Goal: Transaction & Acquisition: Download file/media

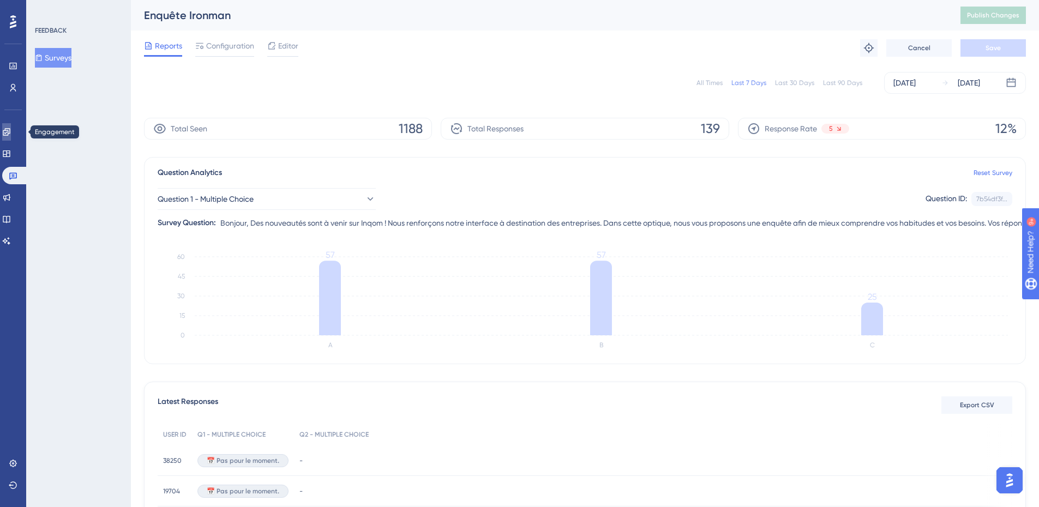
drag, startPoint x: 11, startPoint y: 134, endPoint x: 15, endPoint y: 165, distance: 30.8
click at [11, 134] on icon at bounding box center [6, 132] width 9 height 9
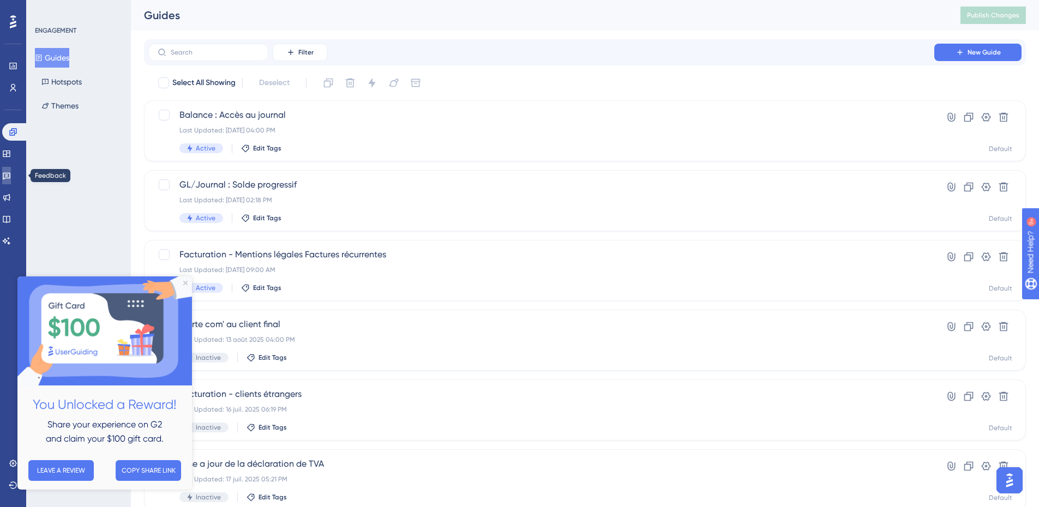
click at [11, 171] on link at bounding box center [6, 175] width 9 height 17
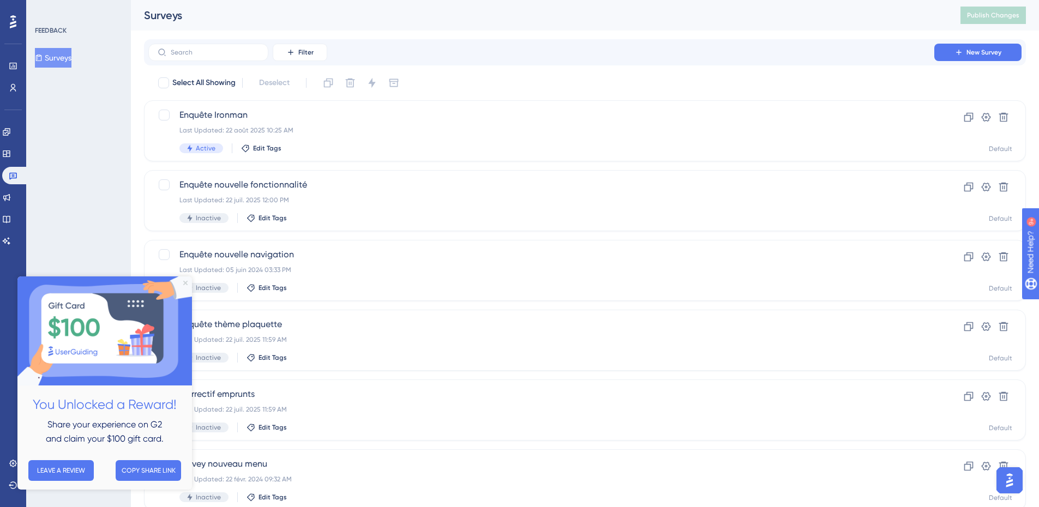
click at [185, 281] on icon "Close Preview" at bounding box center [185, 283] width 4 height 4
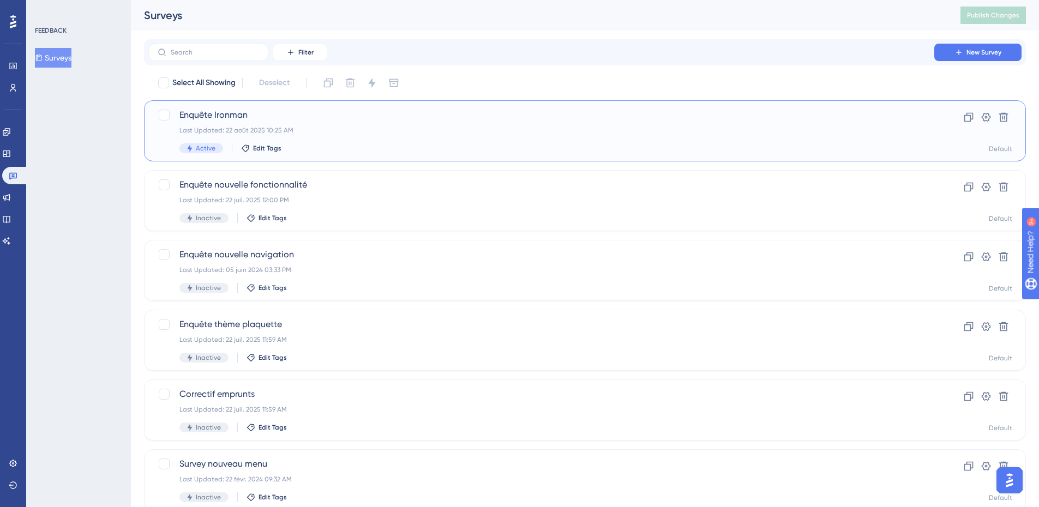
click at [284, 112] on span "Enquête Ironman" at bounding box center [541, 115] width 724 height 13
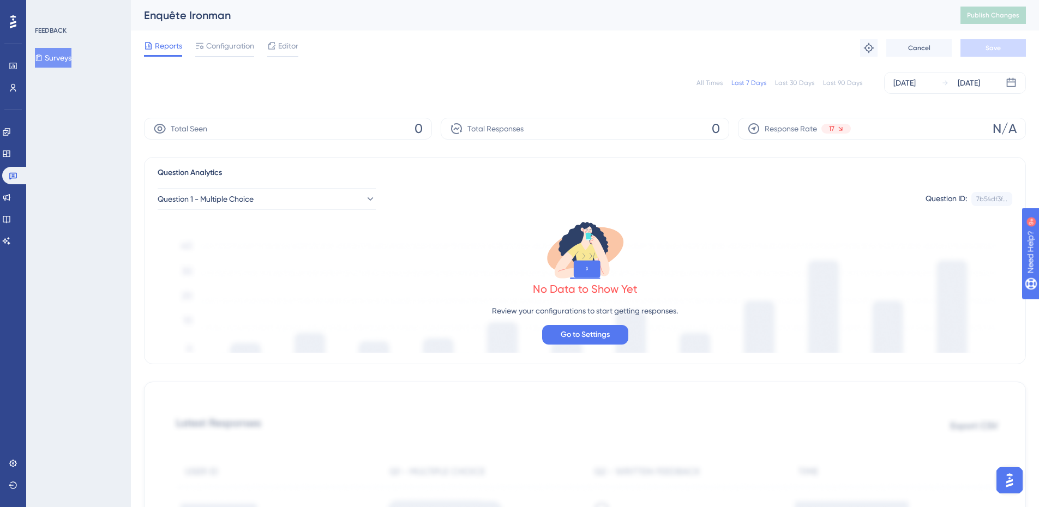
click at [854, 91] on div "All Times Last 7 Days Last 30 Days Last 90 Days [DATE] [DATE]" at bounding box center [585, 83] width 882 height 22
click at [712, 84] on div "All Times" at bounding box center [709, 83] width 26 height 9
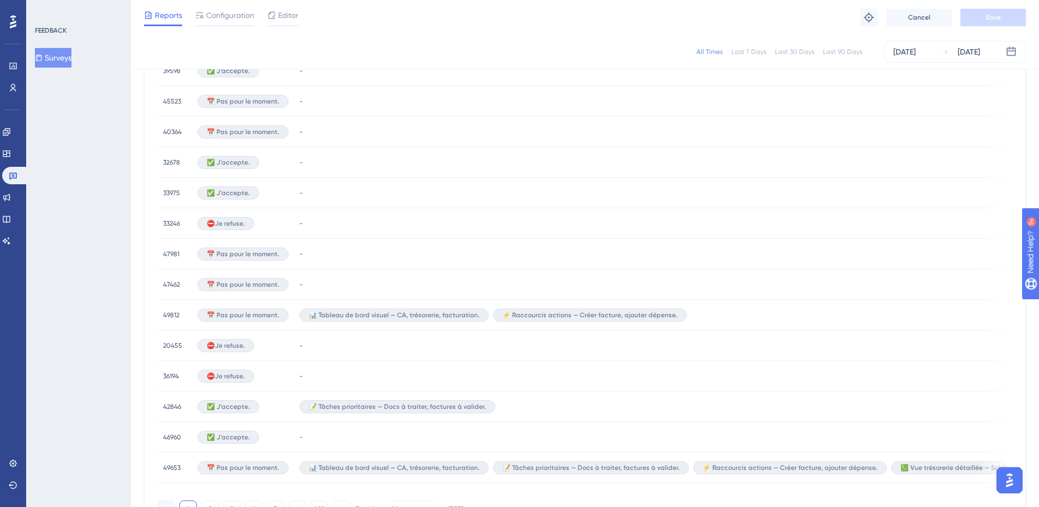
scroll to position [654, 0]
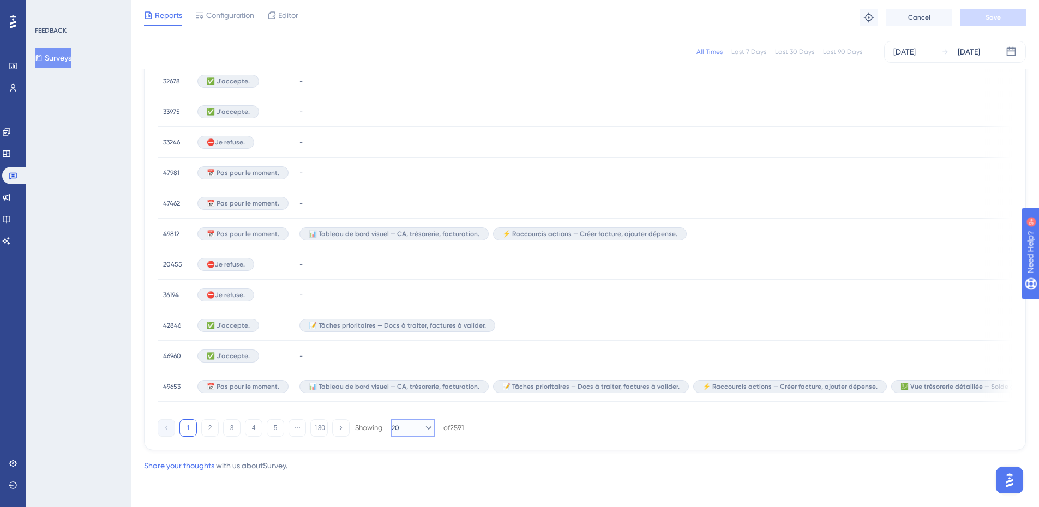
click at [414, 425] on button "20" at bounding box center [413, 427] width 44 height 17
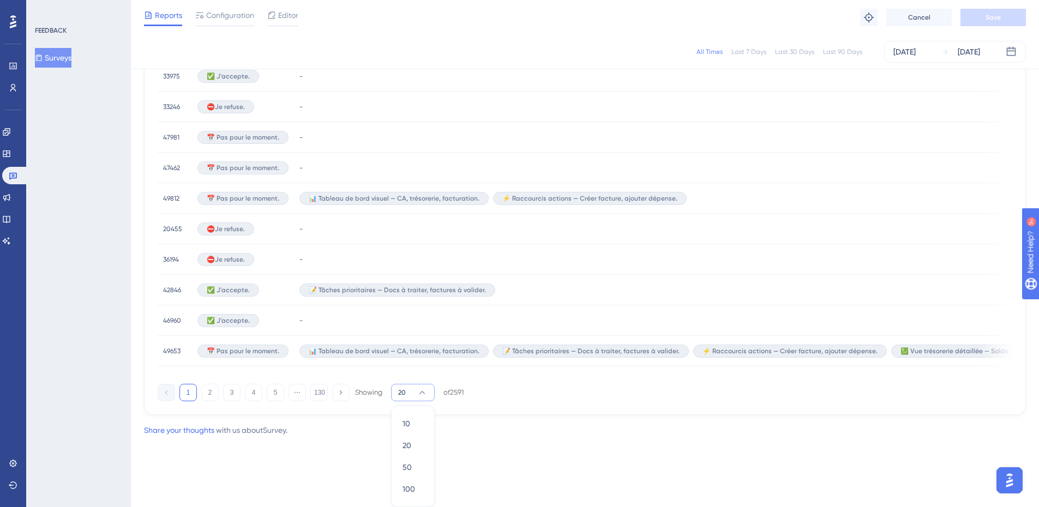
click at [510, 413] on div "Latest Responses Export CSV USER ID Q1 - MULTIPLE CHOICE Q2 - MULTIPLE CHOICE Q…" at bounding box center [585, 53] width 882 height 723
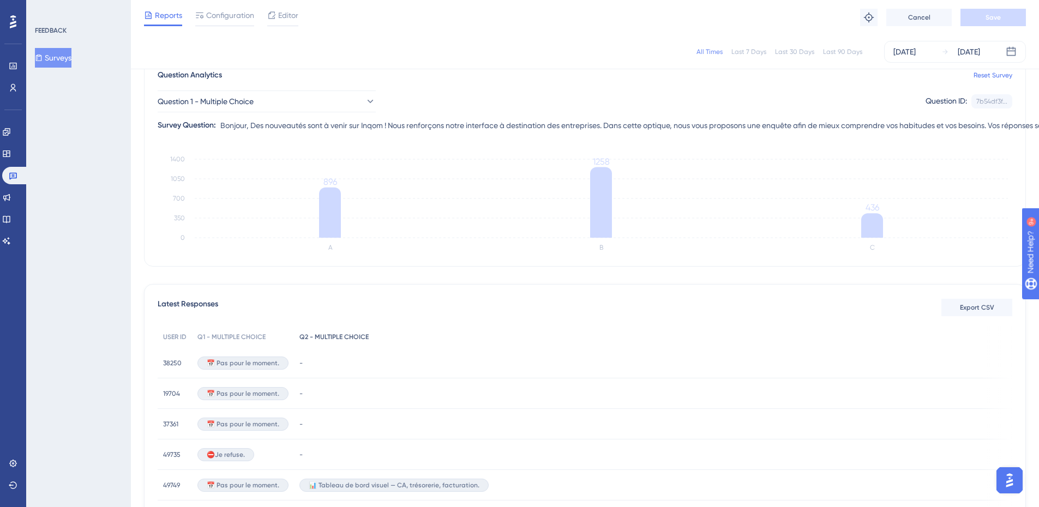
scroll to position [0, 0]
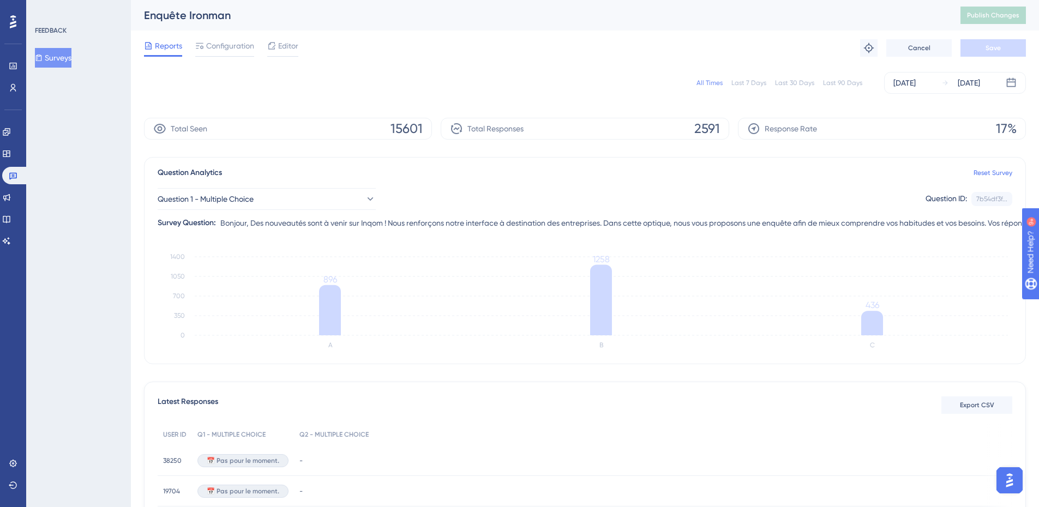
click at [1011, 478] on img "Open AI Assistant Launcher" at bounding box center [1009, 481] width 20 height 20
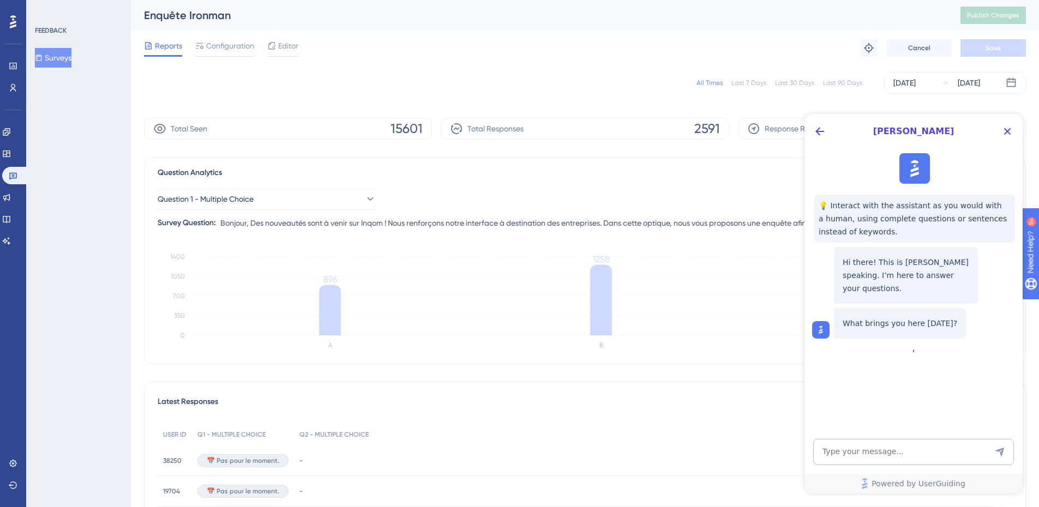
drag, startPoint x: 1815, startPoint y: 246, endPoint x: 1010, endPoint y: 132, distance: 812.3
click at [1010, 132] on icon "Close Button" at bounding box center [1007, 131] width 13 height 13
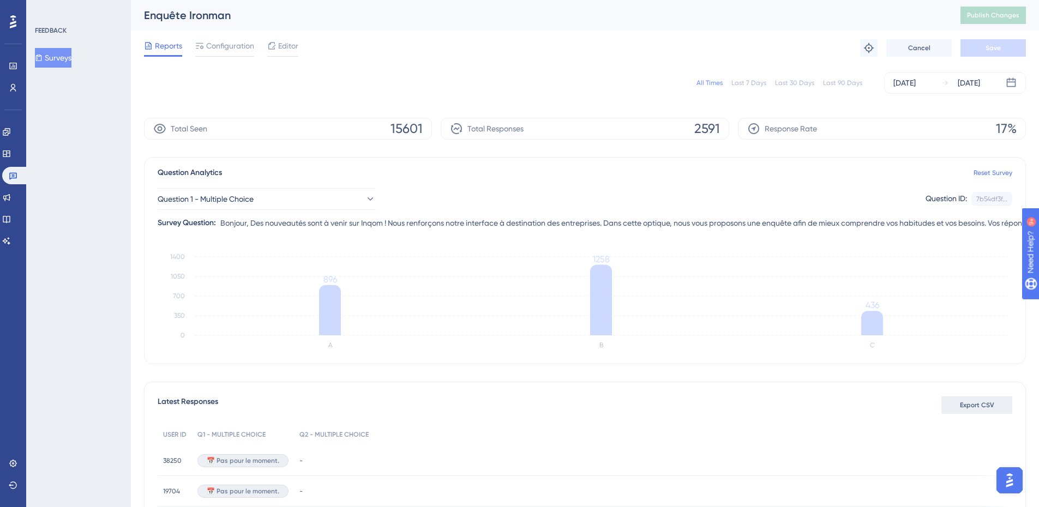
click at [962, 407] on span "Export CSV" at bounding box center [977, 405] width 34 height 9
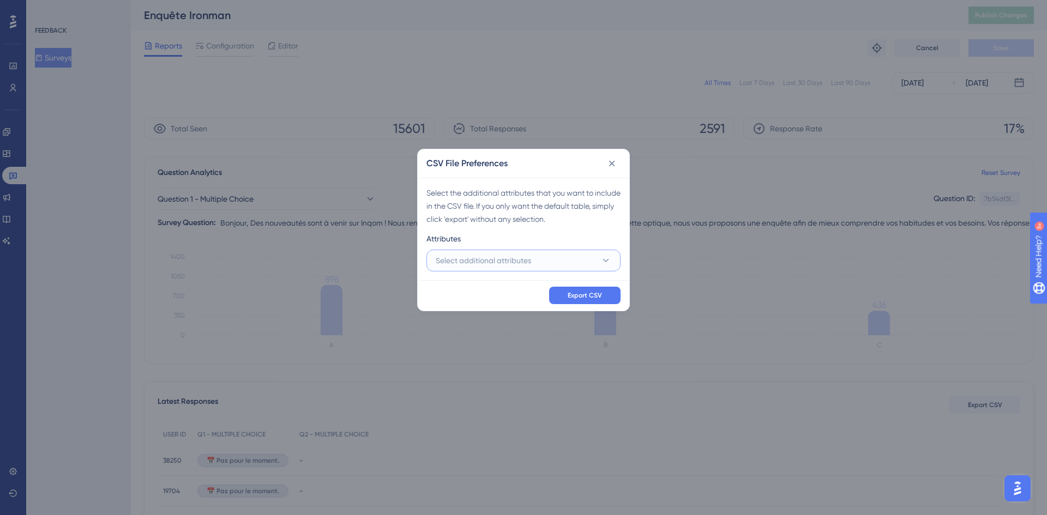
click at [467, 251] on button "Select additional attributes" at bounding box center [523, 261] width 194 height 22
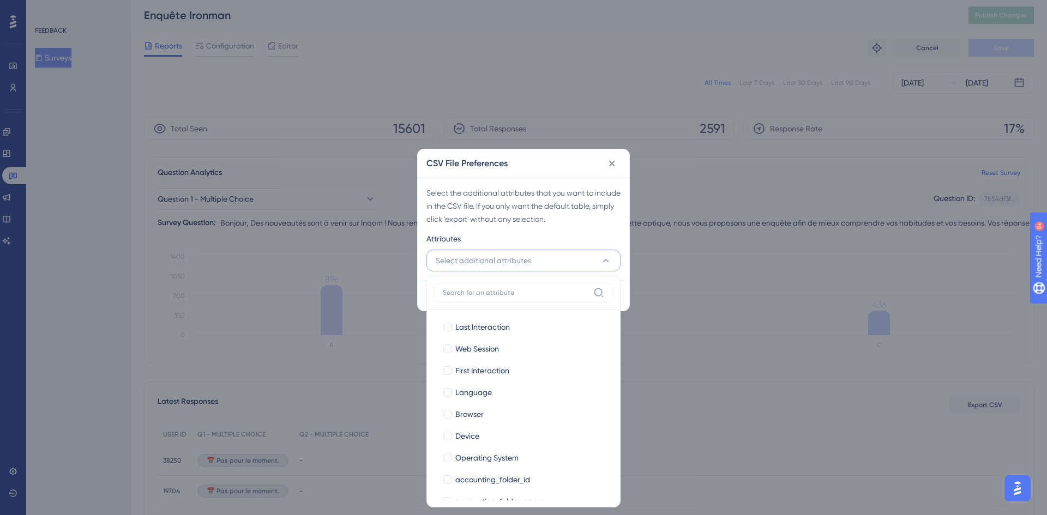
click at [503, 267] on span "Select additional attributes" at bounding box center [483, 260] width 95 height 13
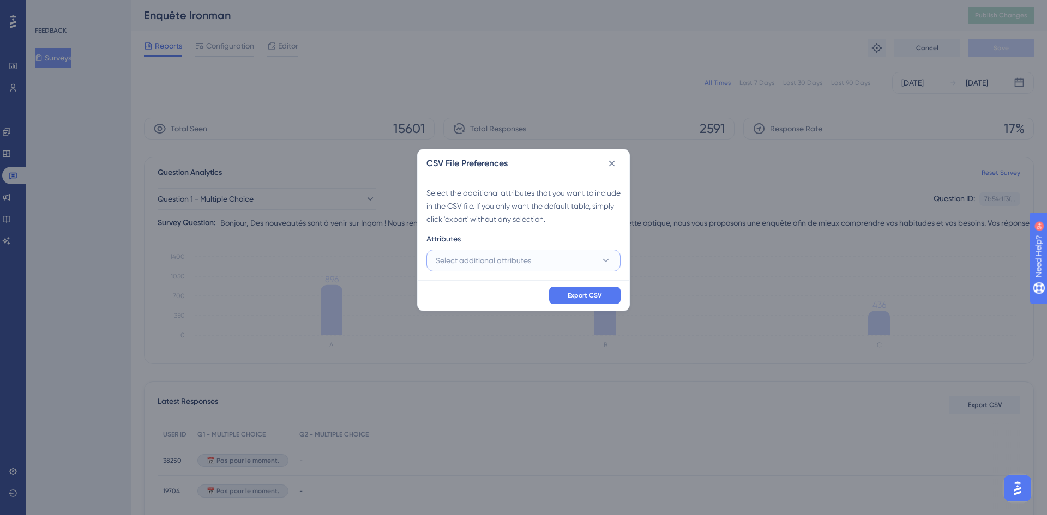
click at [503, 267] on span "Select additional attributes" at bounding box center [483, 260] width 95 height 13
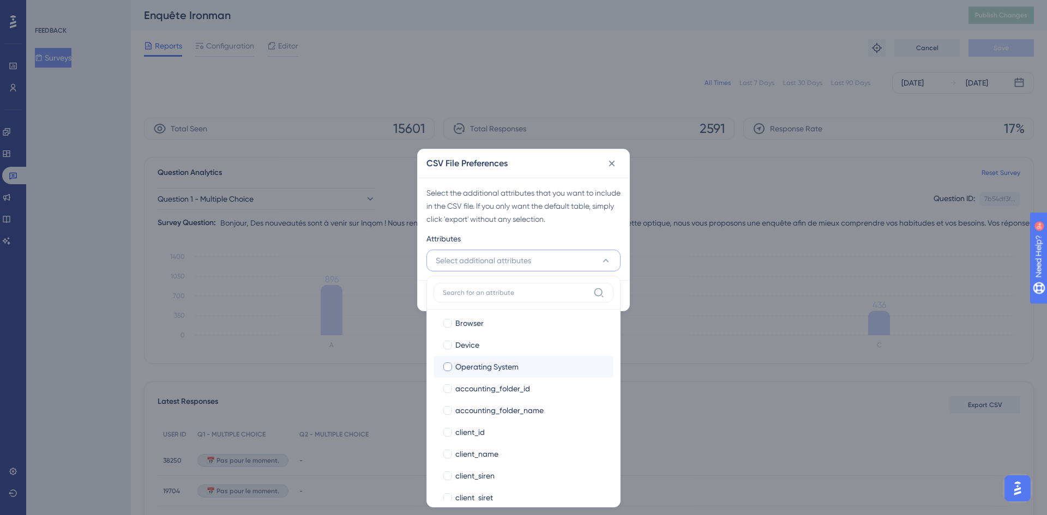
scroll to position [109, 0]
click at [510, 366] on span "accounting_folder_id" at bounding box center [492, 370] width 75 height 13
checkbox input "true"
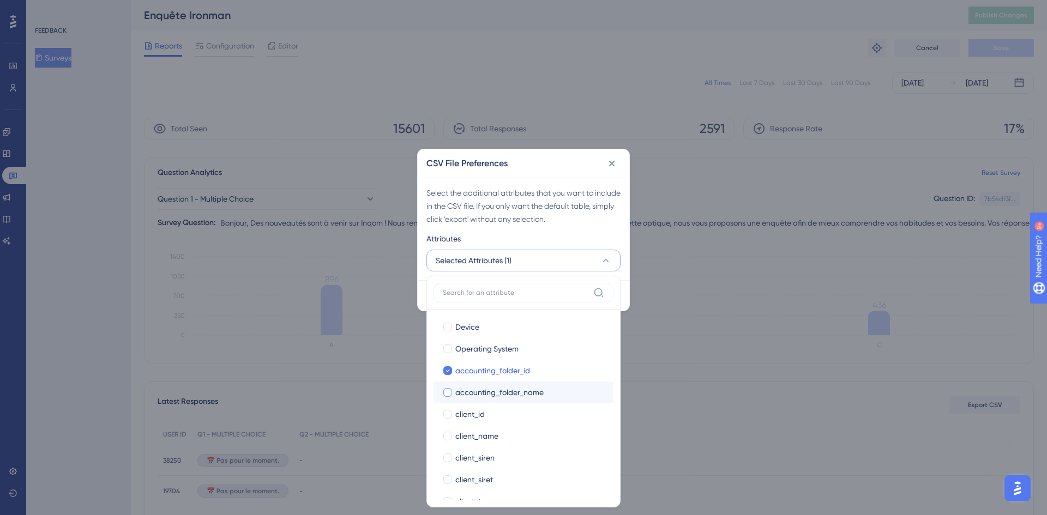
click at [532, 392] on span "accounting_folder_name" at bounding box center [499, 392] width 88 height 13
checkbox input "true"
click at [473, 412] on span "client_id" at bounding box center [469, 414] width 29 height 13
checkbox input "true"
click at [475, 434] on span "client_name" at bounding box center [476, 436] width 43 height 13
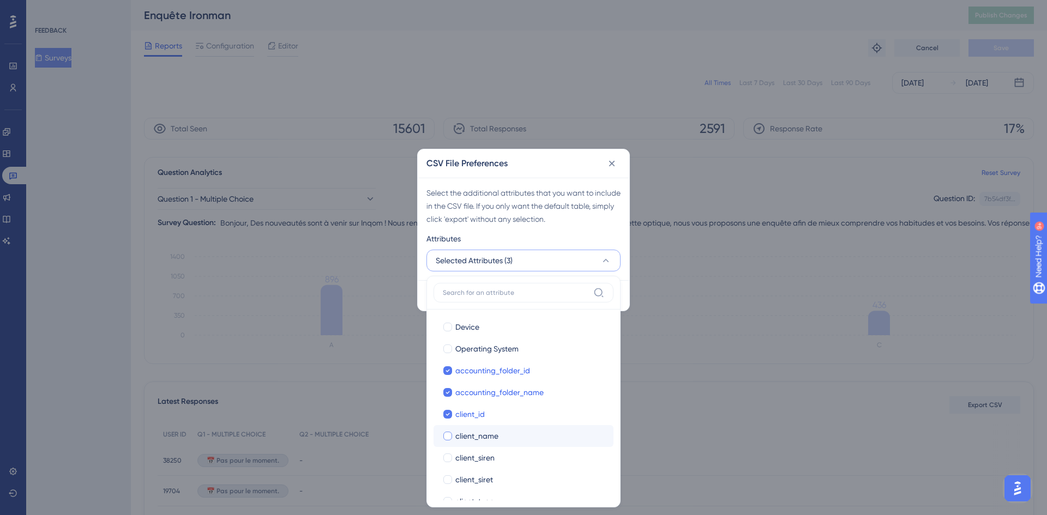
checkbox input "true"
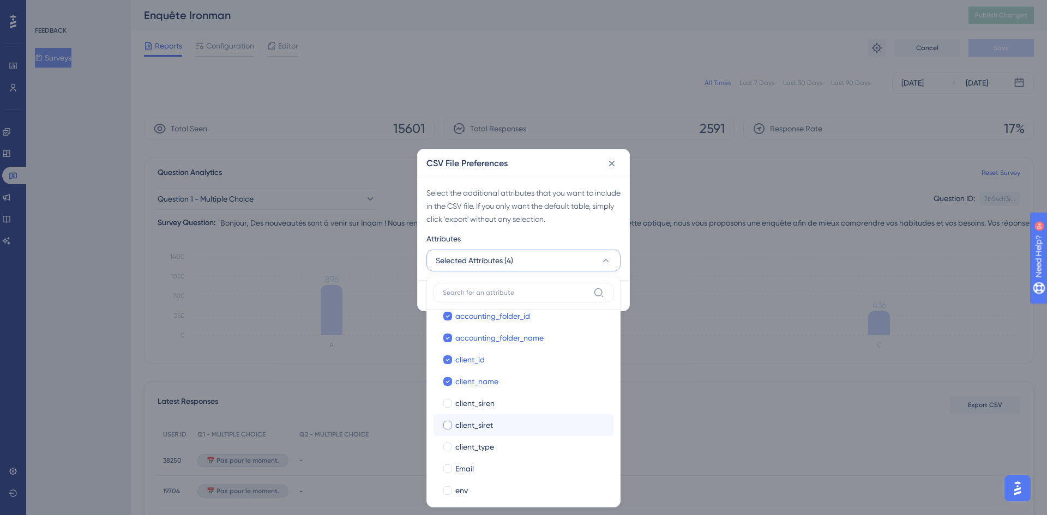
scroll to position [218, 0]
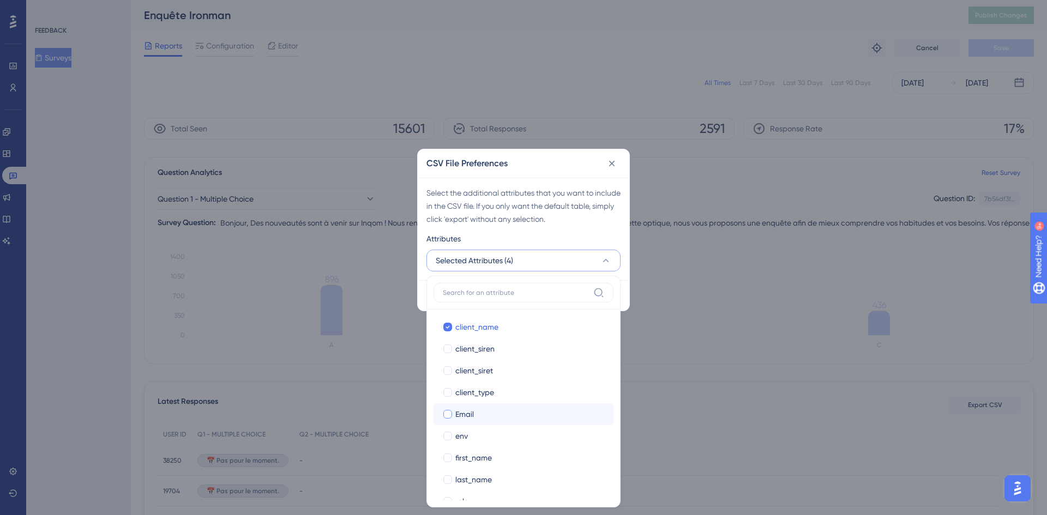
click at [460, 413] on span "Email" at bounding box center [464, 414] width 19 height 13
checkbox input "true"
click at [479, 457] on span "first_name" at bounding box center [473, 457] width 37 height 13
checkbox input "true"
click at [484, 479] on span "last_name" at bounding box center [473, 479] width 37 height 13
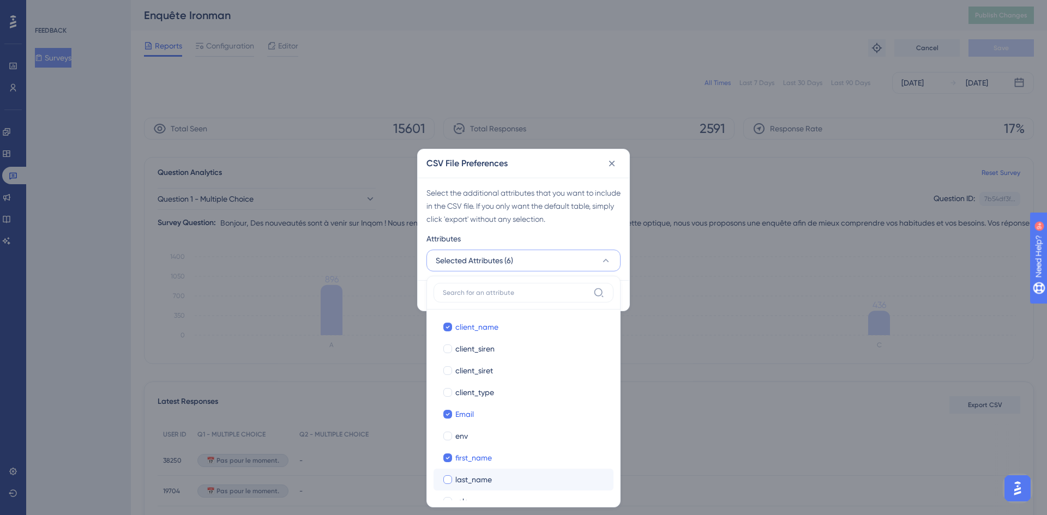
checkbox input "true"
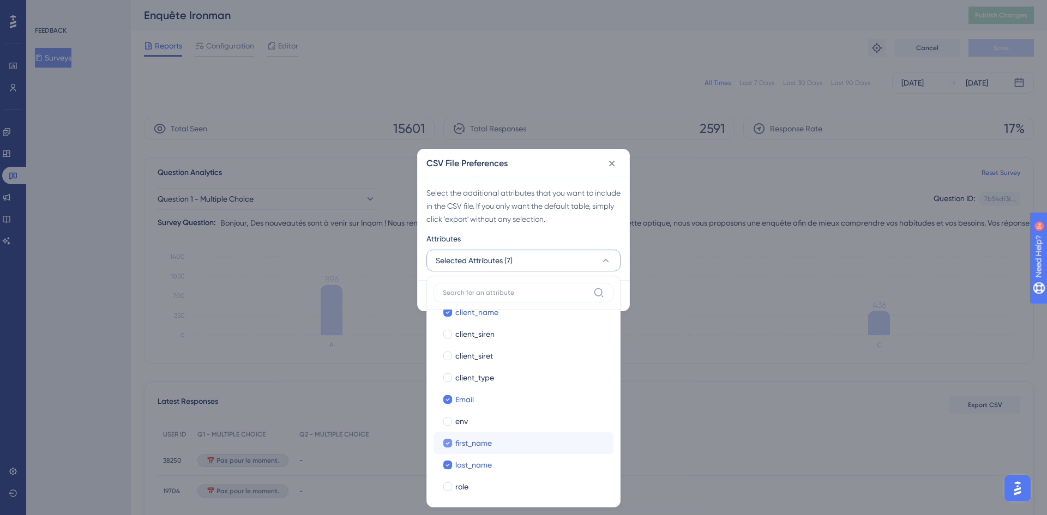
scroll to position [236, 0]
click at [473, 486] on div "role" at bounding box center [529, 483] width 149 height 13
checkbox input "true"
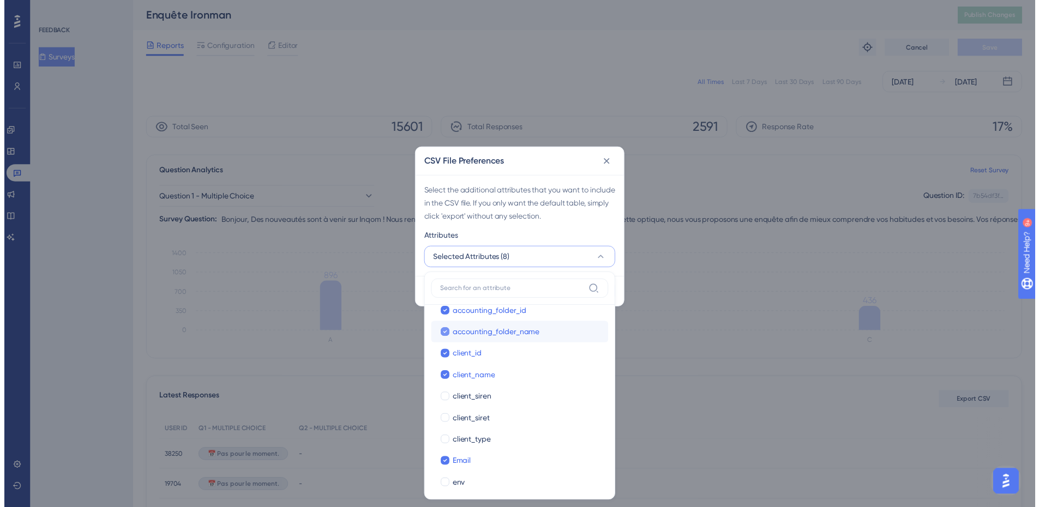
scroll to position [127, 0]
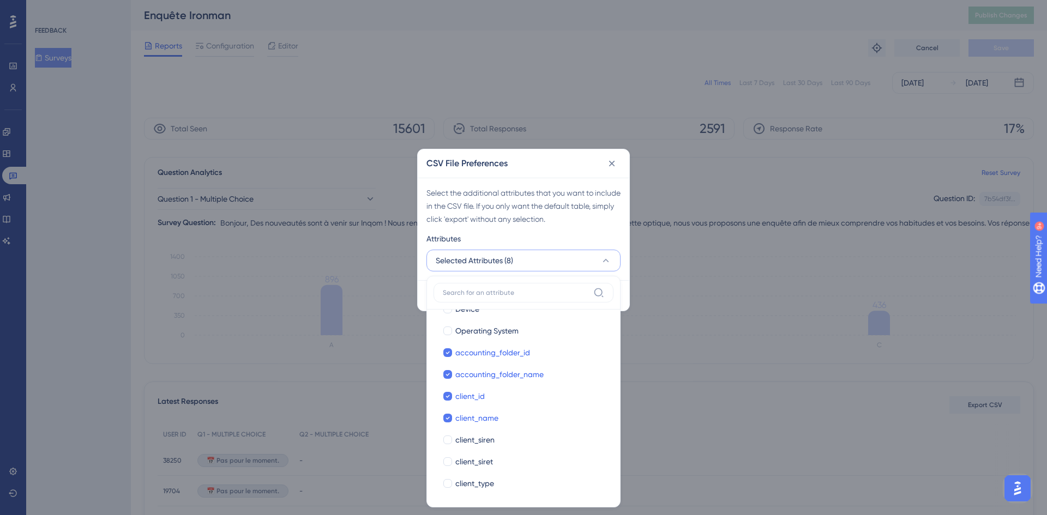
click at [598, 262] on button "Selected Attributes (8)" at bounding box center [523, 261] width 194 height 22
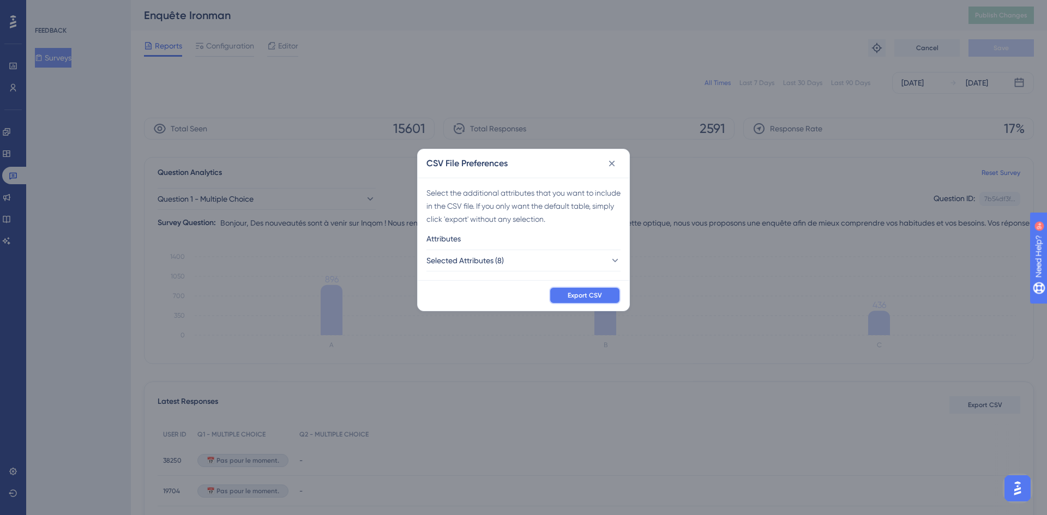
click at [570, 293] on span "Export CSV" at bounding box center [585, 295] width 34 height 9
